Goal: Check status: Check status

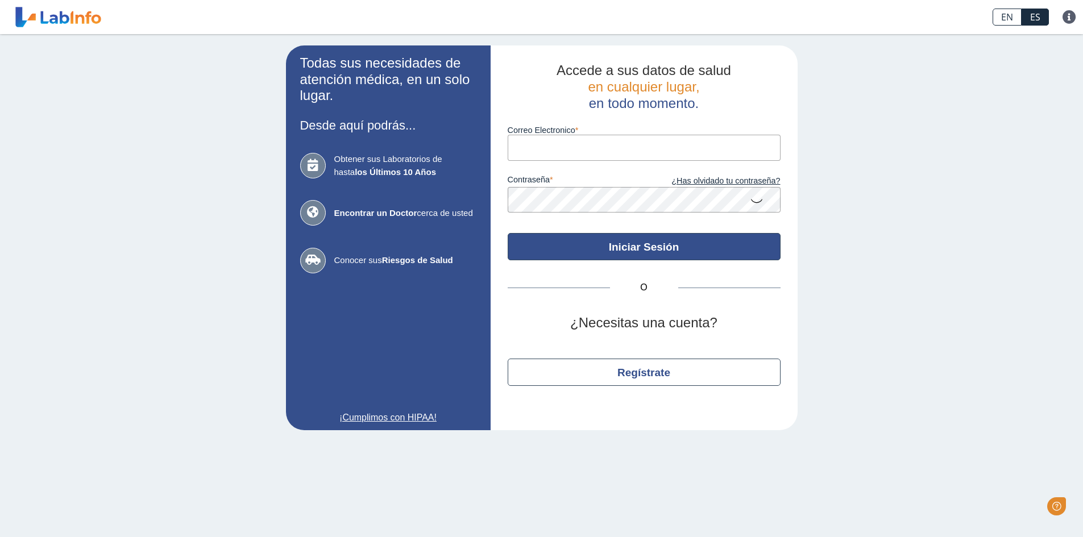
type input "[EMAIL_ADDRESS][DOMAIN_NAME]"
click at [643, 250] on button "Iniciar Sesión" at bounding box center [644, 246] width 273 height 27
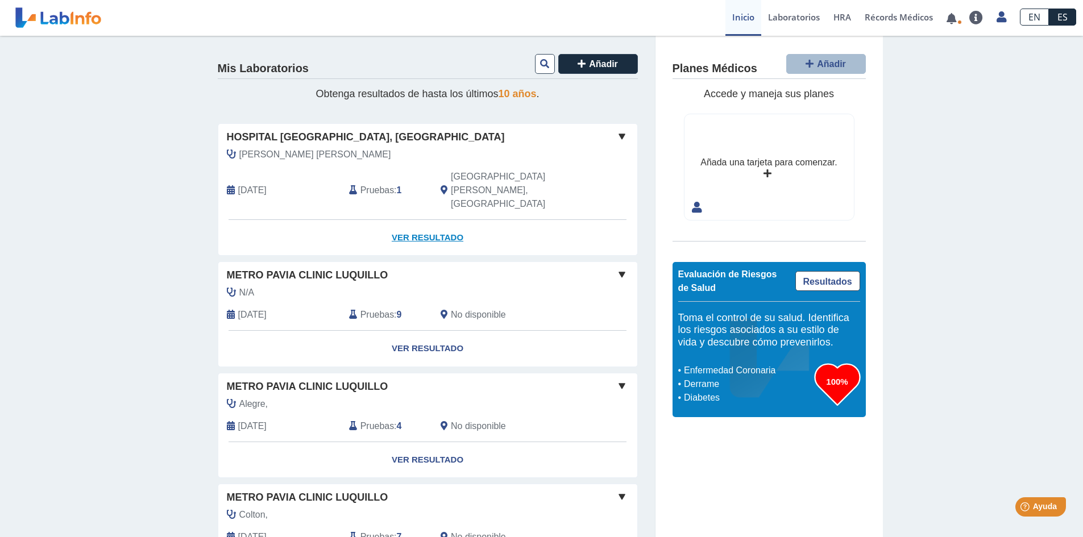
click at [431, 220] on link "Ver Resultado" at bounding box center [427, 238] width 419 height 36
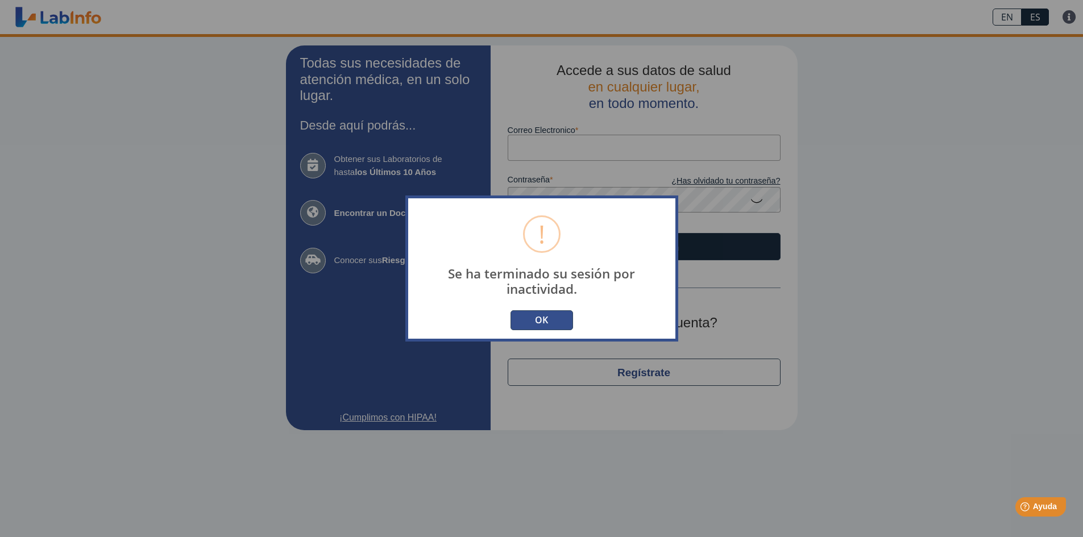
type input "[EMAIL_ADDRESS][DOMAIN_NAME]"
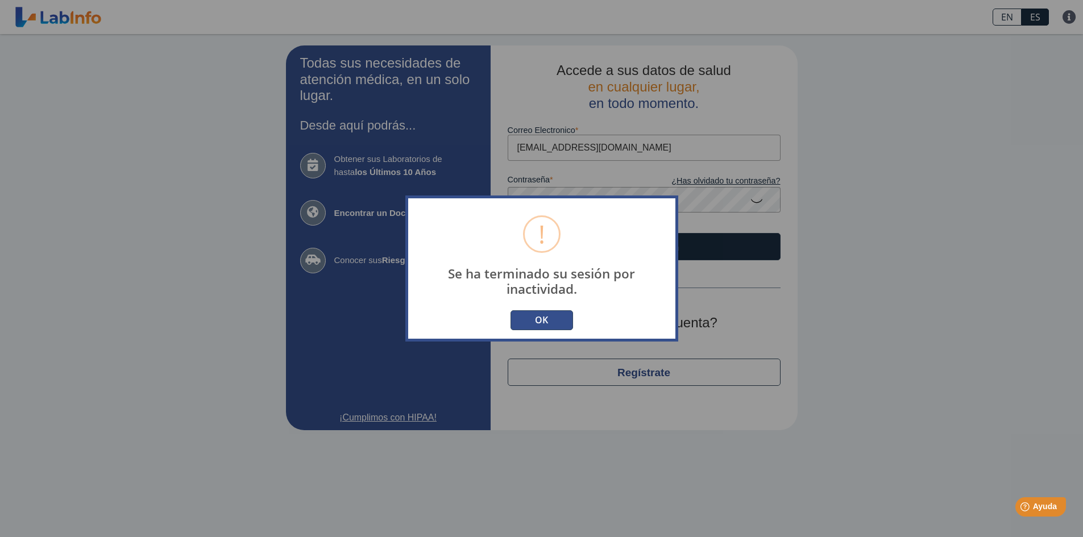
click at [561, 320] on button "OK" at bounding box center [541, 320] width 63 height 20
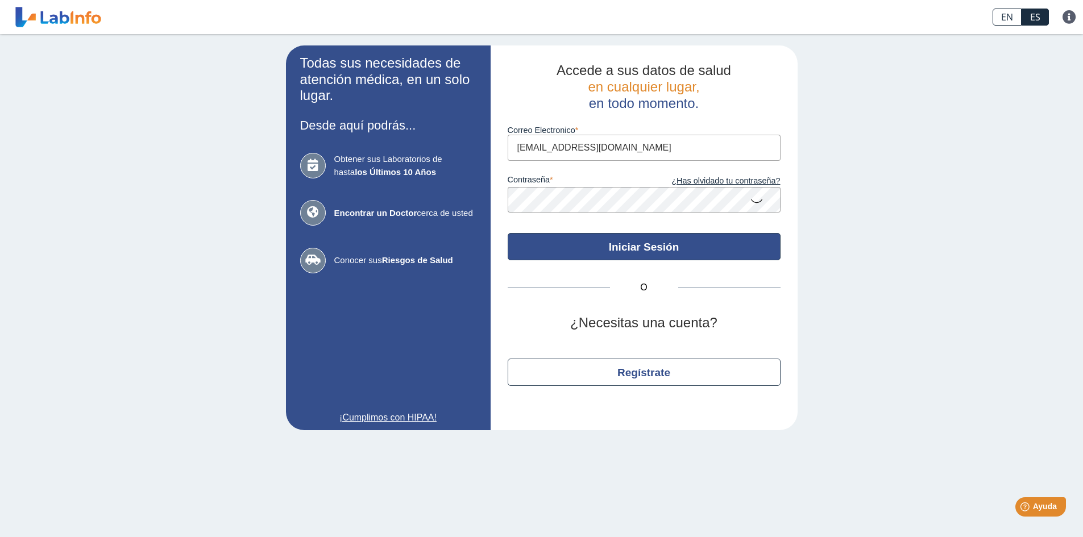
click at [646, 243] on button "Iniciar Sesión" at bounding box center [644, 246] width 273 height 27
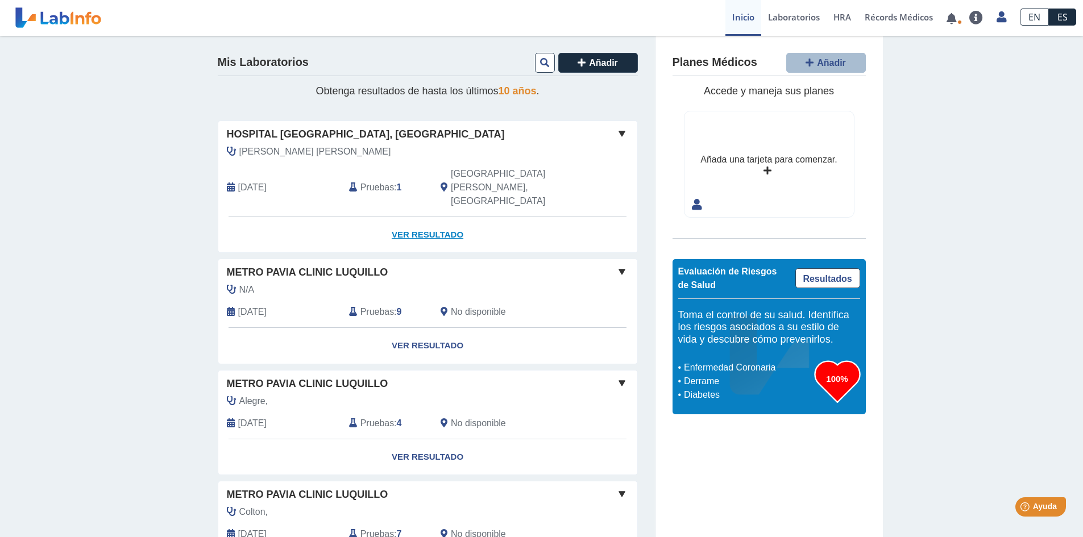
click at [429, 217] on link "Ver Resultado" at bounding box center [427, 235] width 419 height 36
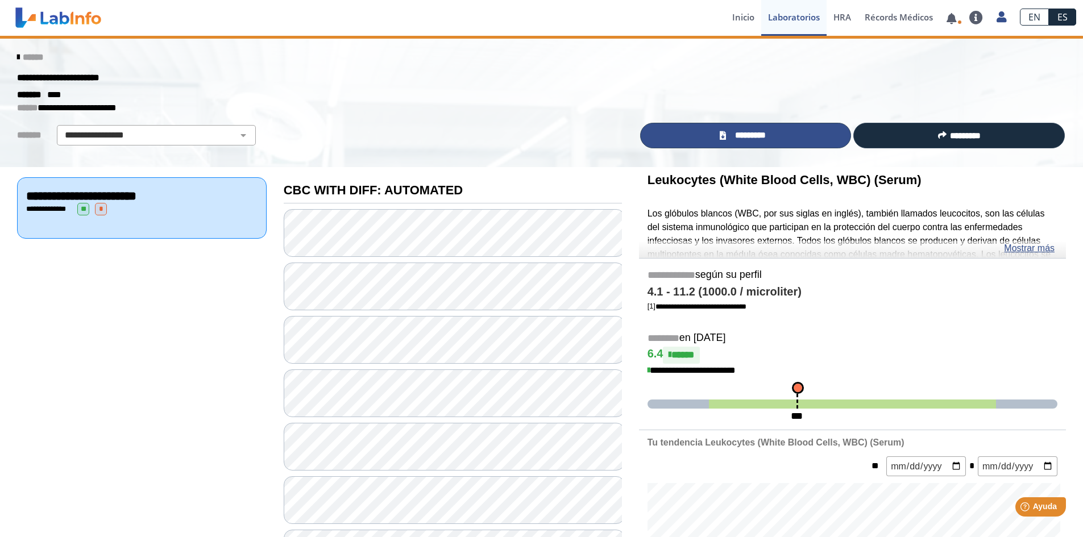
click at [754, 135] on span "*********" at bounding box center [749, 135] width 41 height 13
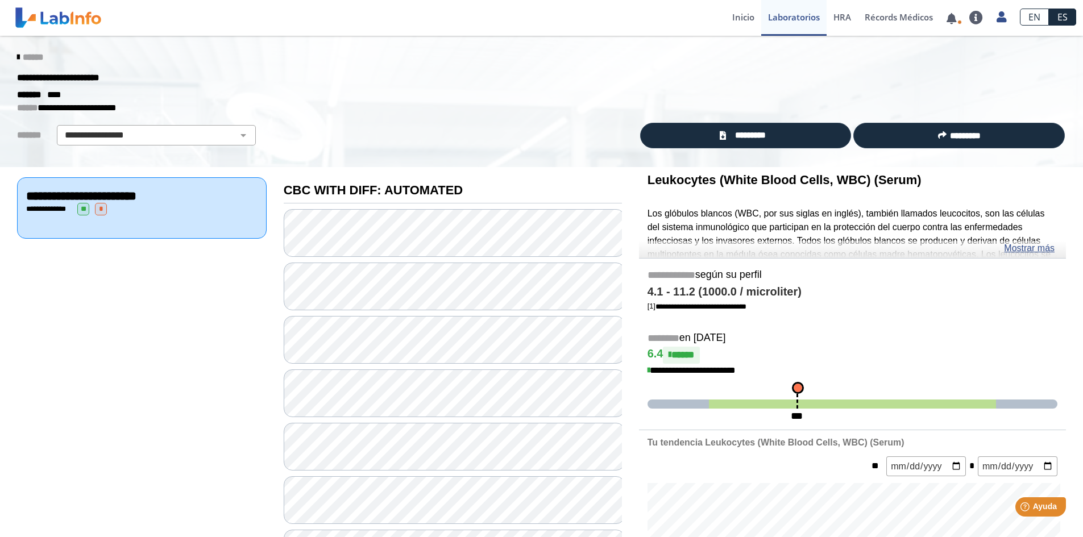
click at [17, 53] on icon at bounding box center [18, 57] width 2 height 9
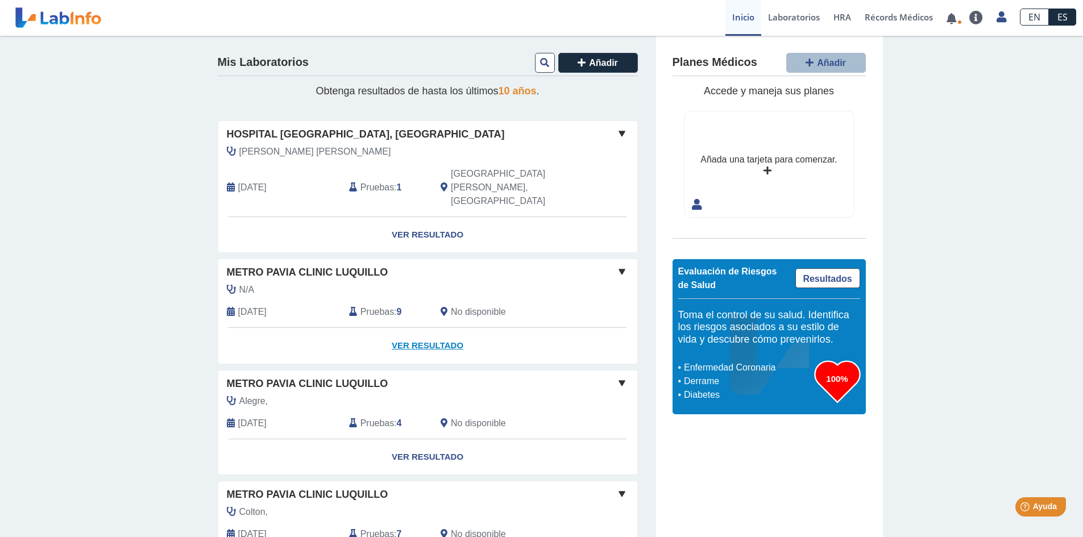
click at [422, 328] on link "Ver Resultado" at bounding box center [427, 346] width 419 height 36
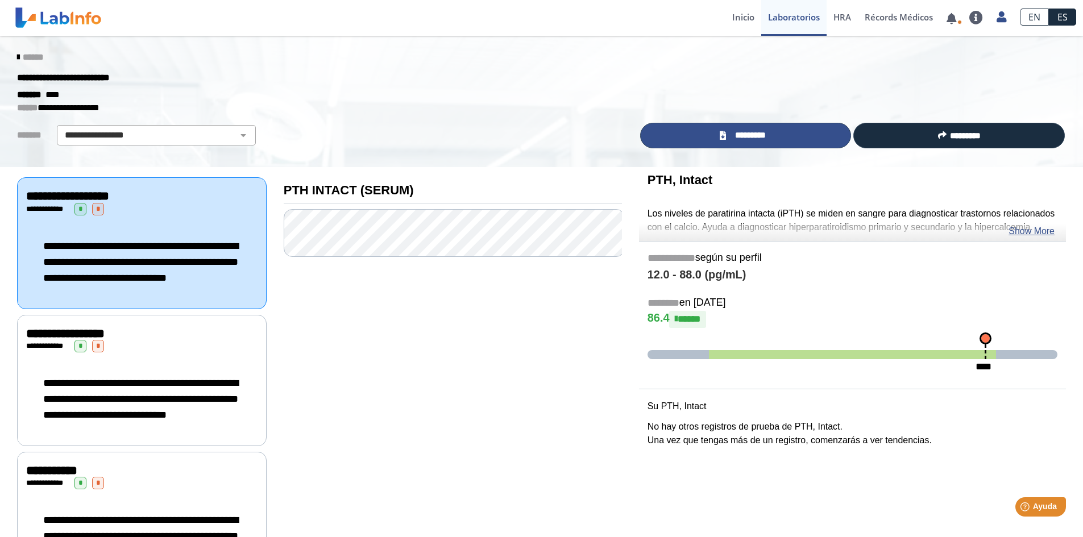
click at [746, 136] on span "*********" at bounding box center [749, 135] width 41 height 13
